Goal: Information Seeking & Learning: Learn about a topic

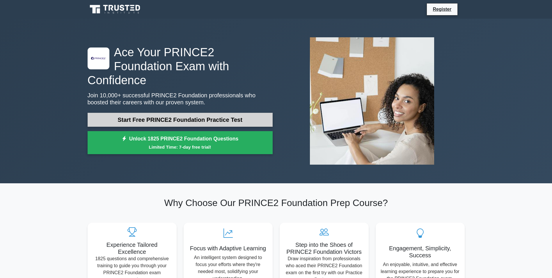
click at [193, 113] on link "Start Free PRINCE2 Foundation Practice Test" at bounding box center [180, 120] width 185 height 14
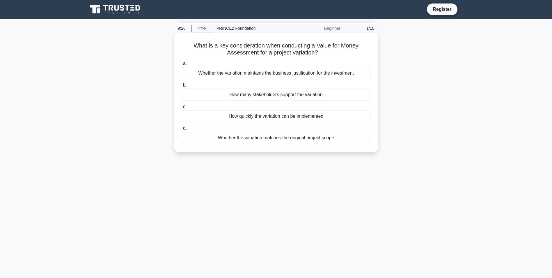
click at [262, 74] on div "Whether the variation maintains the business justification for the investment" at bounding box center [276, 73] width 189 height 12
click at [182, 65] on input "a. Whether the variation maintains the business justification for the investment" at bounding box center [182, 64] width 0 height 4
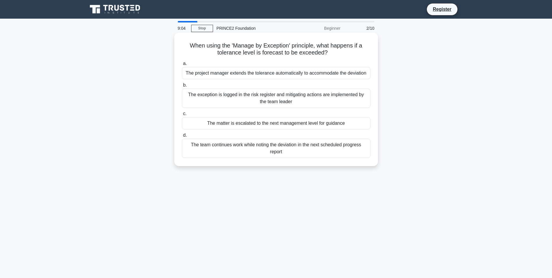
click at [258, 125] on div "The matter is escalated to the next management level for guidance" at bounding box center [276, 123] width 189 height 12
click at [182, 116] on input "c. The matter is escalated to the next management level for guidance" at bounding box center [182, 114] width 0 height 4
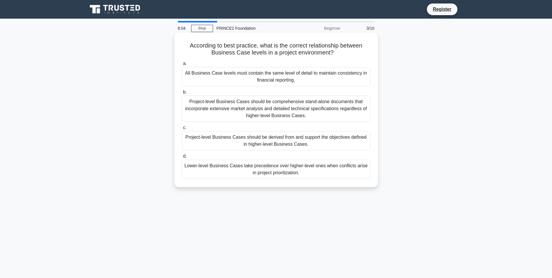
click at [266, 82] on div "All Business Case levels must contain the same level of detail to maintain cons…" at bounding box center [276, 76] width 189 height 19
click at [182, 65] on input "a. All Business Case levels must contain the same level of detail to maintain c…" at bounding box center [182, 64] width 0 height 4
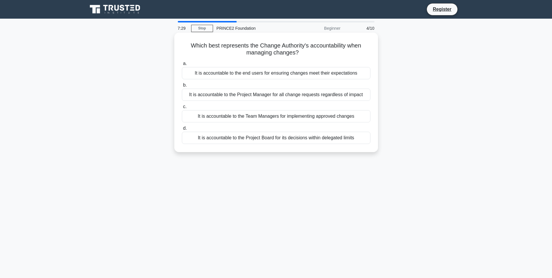
click at [271, 74] on div "It is accountable to the end users for ensuring changes meet their expectations" at bounding box center [276, 73] width 189 height 12
click at [182, 65] on input "a. It is accountable to the end users for ensuring changes meet their expectati…" at bounding box center [182, 64] width 0 height 4
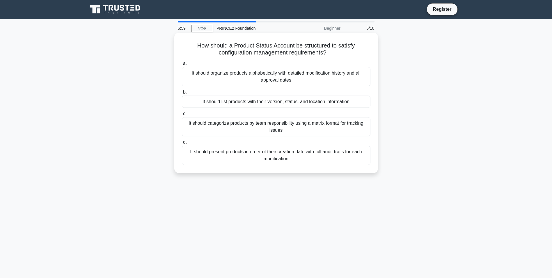
click at [274, 104] on div "It should list products with their version, status, and location information" at bounding box center [276, 101] width 189 height 12
click at [182, 94] on input "b. It should list products with their version, status, and location information" at bounding box center [182, 92] width 0 height 4
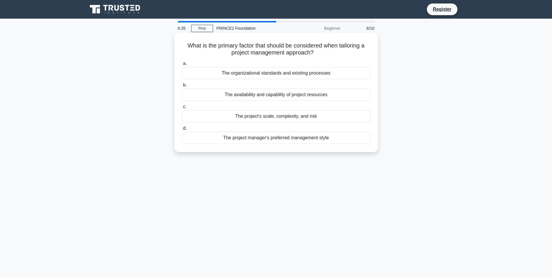
click at [279, 75] on div "The organizational standards and existing processes" at bounding box center [276, 73] width 189 height 12
click at [182, 65] on input "a. The organizational standards and existing processes" at bounding box center [182, 64] width 0 height 4
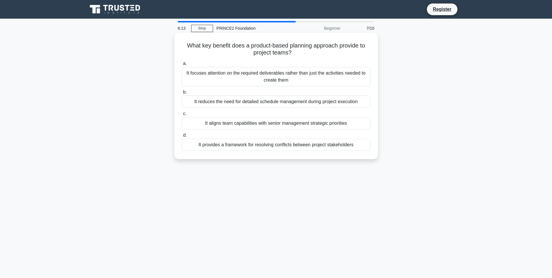
click at [265, 78] on div "It focuses attention on the required deliverables rather than just the activiti…" at bounding box center [276, 76] width 189 height 19
click at [182, 65] on input "a. It focuses attention on the required deliverables rather than just the activ…" at bounding box center [182, 64] width 0 height 4
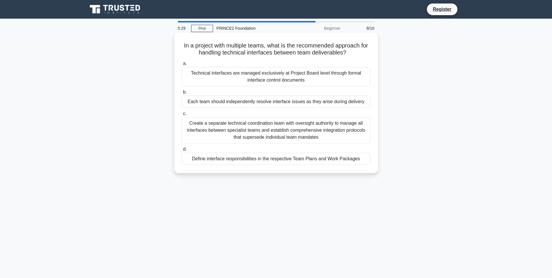
click at [297, 158] on div "Define interface responsibilities in the respective Team Plans and Work Packages" at bounding box center [276, 158] width 189 height 12
click at [182, 151] on input "d. Define interface responsibilities in the respective Team Plans and Work Pack…" at bounding box center [182, 149] width 0 height 4
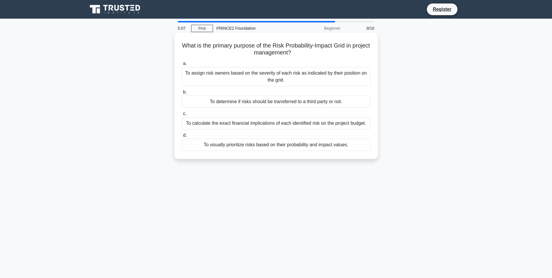
click at [258, 77] on div "To assign risk owners based on the severity of each risk as indicated by their …" at bounding box center [276, 76] width 189 height 19
click at [182, 65] on input "a. To assign risk owners based on the severity of each risk as indicated by the…" at bounding box center [182, 64] width 0 height 4
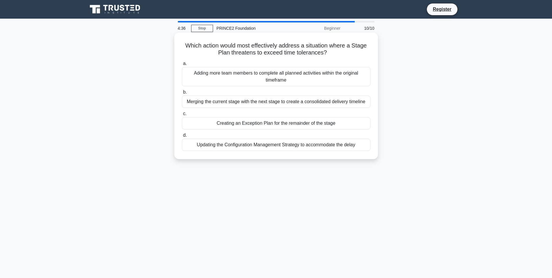
click at [269, 125] on div "Creating an Exception Plan for the remainder of the stage" at bounding box center [276, 123] width 189 height 12
click at [182, 116] on input "c. Creating an Exception Plan for the remainder of the stage" at bounding box center [182, 114] width 0 height 4
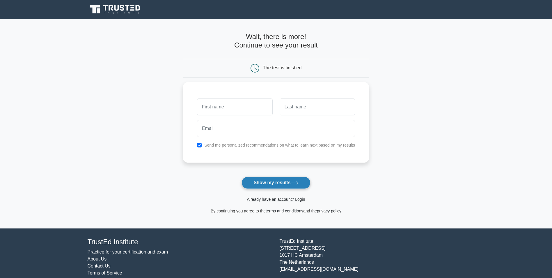
click at [289, 180] on button "Show my results" at bounding box center [276, 182] width 69 height 12
type input "7"
type input "jimbi"
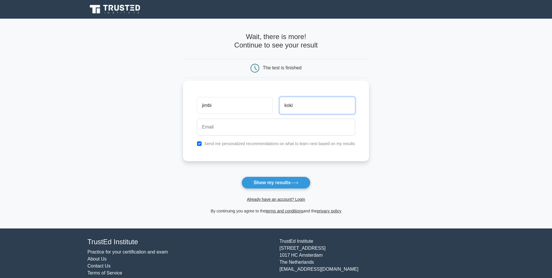
type input "koki"
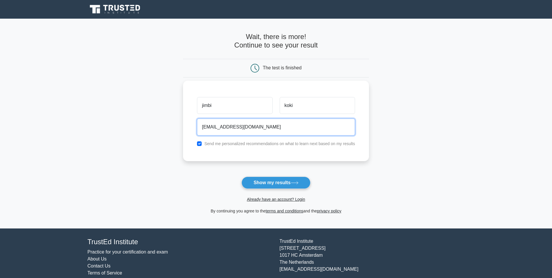
type input "piepe@rmial.com"
click at [198, 142] on input "checkbox" at bounding box center [199, 143] width 5 height 5
checkbox input "false"
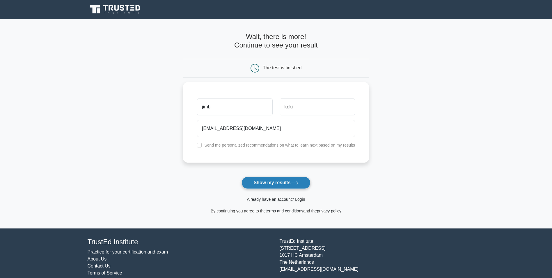
click at [284, 184] on button "Show my results" at bounding box center [276, 182] width 69 height 12
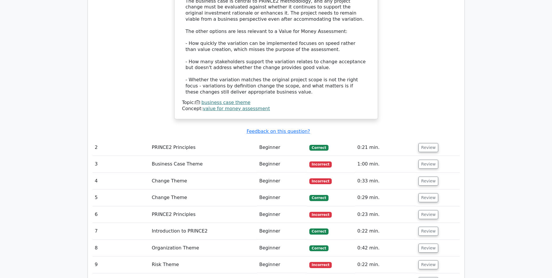
scroll to position [669, 0]
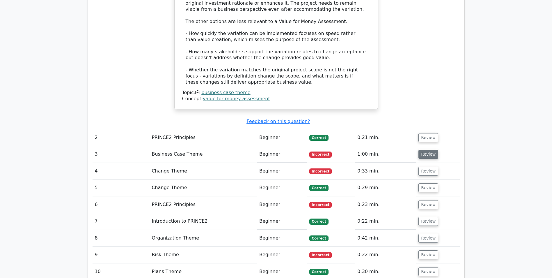
click at [421, 150] on button "Review" at bounding box center [428, 154] width 20 height 9
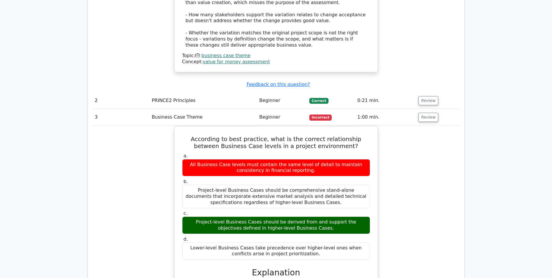
scroll to position [611, 0]
